Goal: Task Accomplishment & Management: Manage account settings

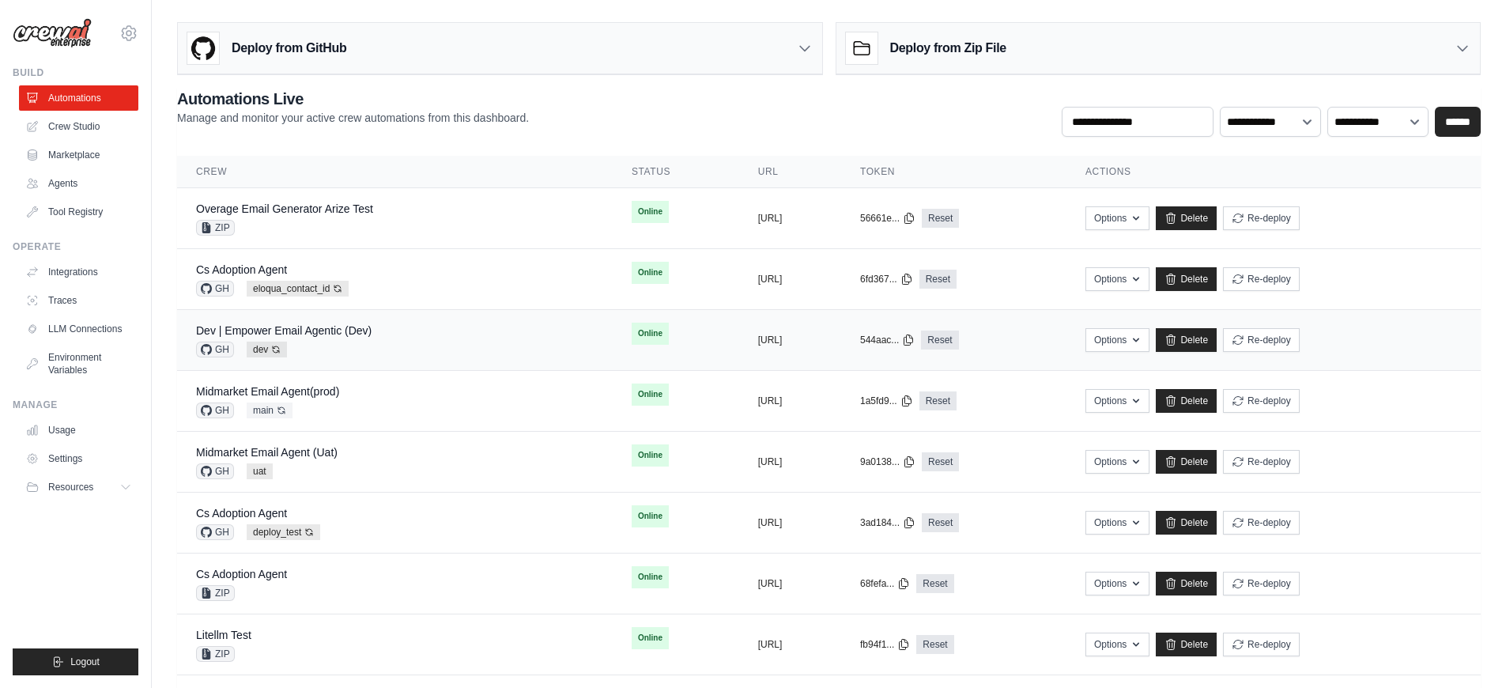
click at [363, 318] on td "Dev | Empower Email Agentic (Dev) GH dev Auto-deploy enabled" at bounding box center [395, 340] width 436 height 61
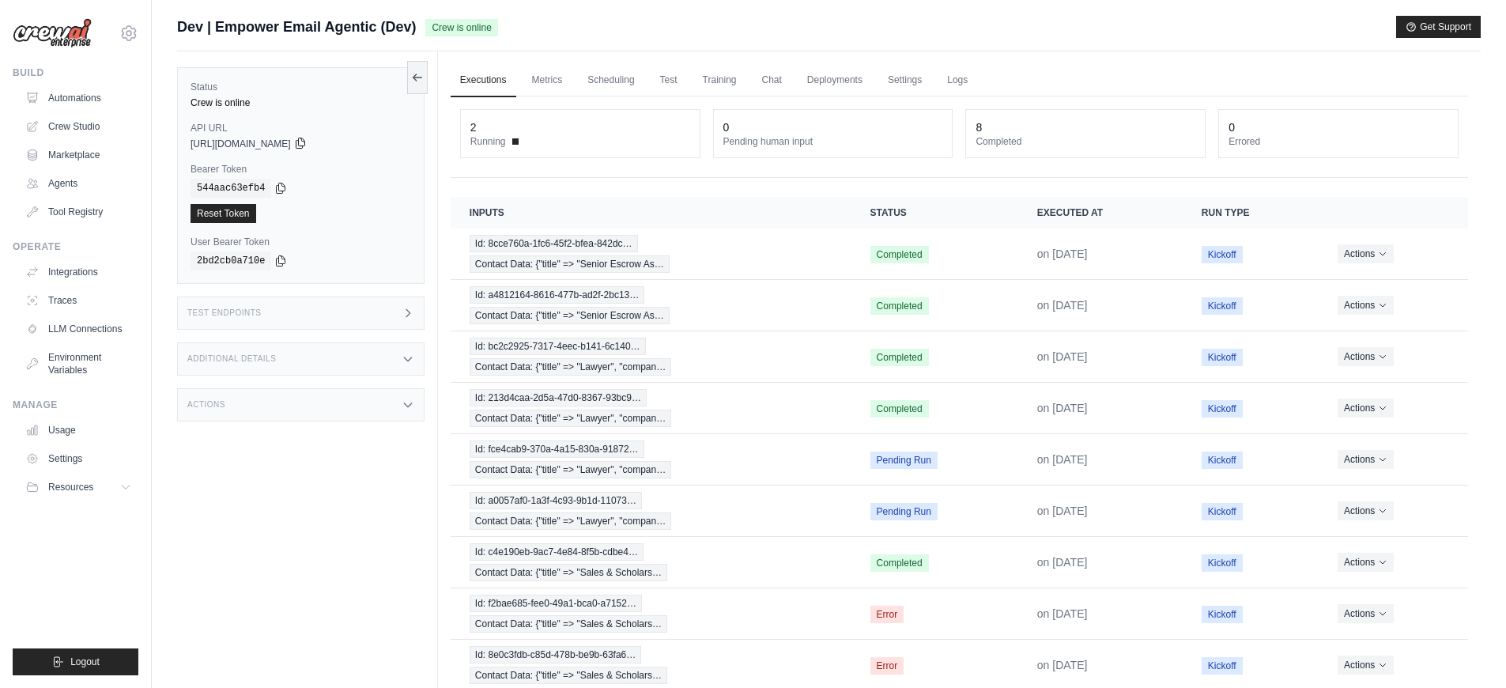
click at [307, 146] on icon at bounding box center [300, 143] width 13 height 13
click at [307, 140] on icon at bounding box center [300, 143] width 13 height 13
click at [281, 186] on icon at bounding box center [280, 187] width 13 height 13
